Goal: Information Seeking & Learning: Learn about a topic

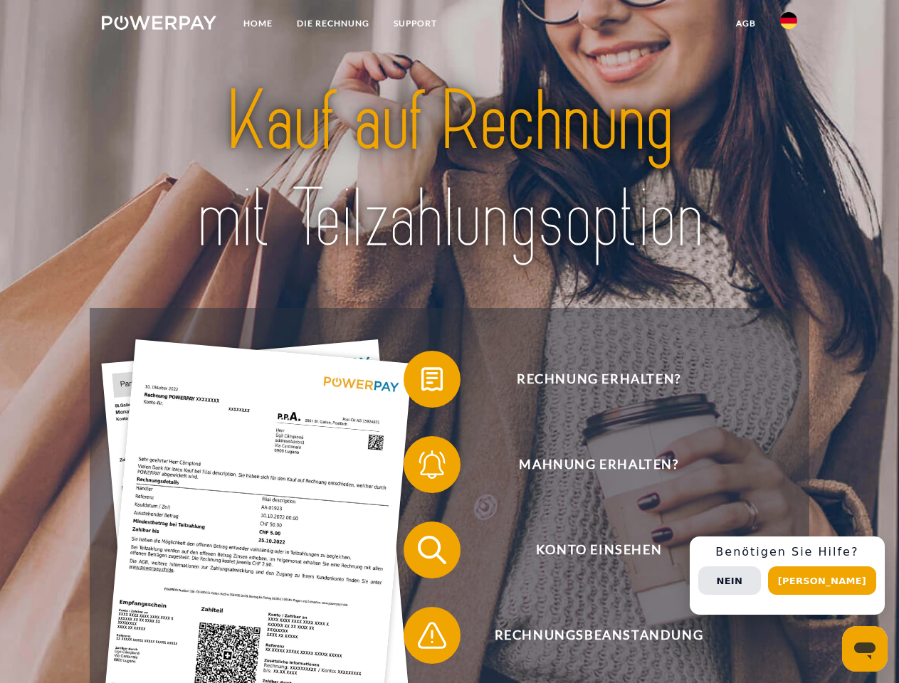
click at [159, 25] on img at bounding box center [159, 23] width 115 height 14
click at [789, 25] on img at bounding box center [788, 20] width 17 height 17
click at [745, 23] on link "agb" at bounding box center [746, 24] width 44 height 26
click at [421, 382] on span at bounding box center [410, 379] width 71 height 71
click at [421, 468] on span at bounding box center [410, 464] width 71 height 71
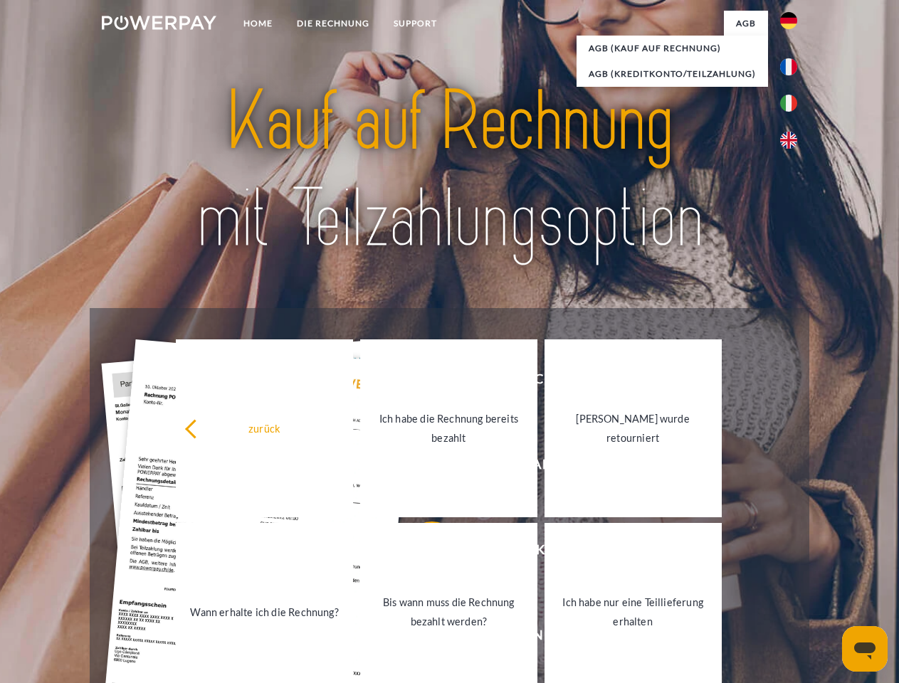
click at [421, 553] on link "Bis wann muss die Rechnung bezahlt werden?" at bounding box center [448, 612] width 177 height 178
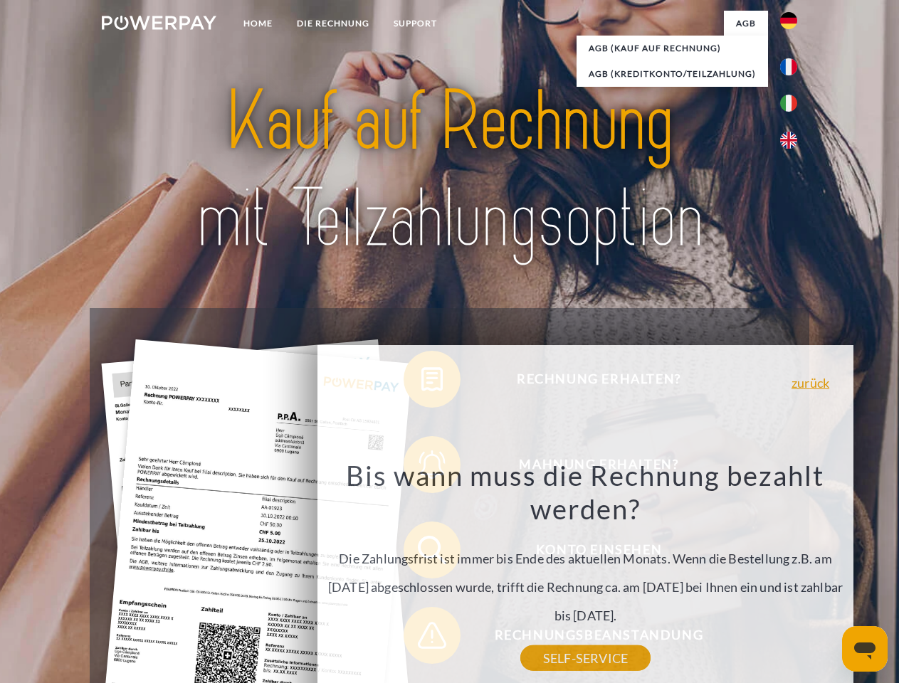
click at [421, 639] on div "Bis wann muss die Rechnung bezahlt werden? Die Zahlungsfrist ist immer bis Ende…" at bounding box center [586, 559] width 520 height 200
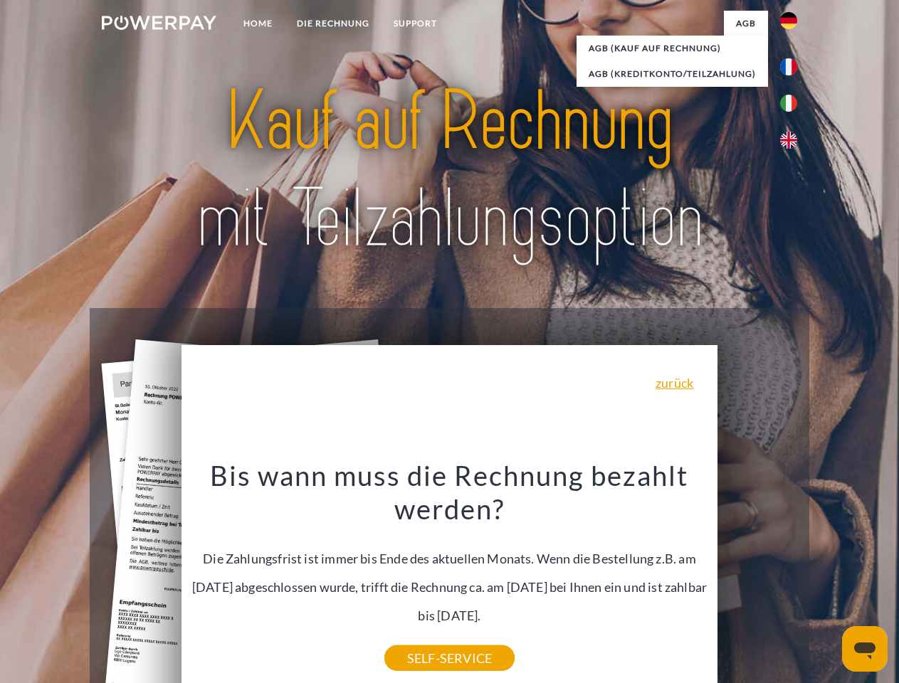
click at [792, 576] on div "Rechnung erhalten? Mahnung erhalten? Konto einsehen" at bounding box center [449, 593] width 719 height 570
click at [758, 579] on span "Konto einsehen" at bounding box center [598, 550] width 349 height 57
click at [827, 581] on header "Home DIE RECHNUNG SUPPORT" at bounding box center [449, 491] width 899 height 983
